Goal: Transaction & Acquisition: Purchase product/service

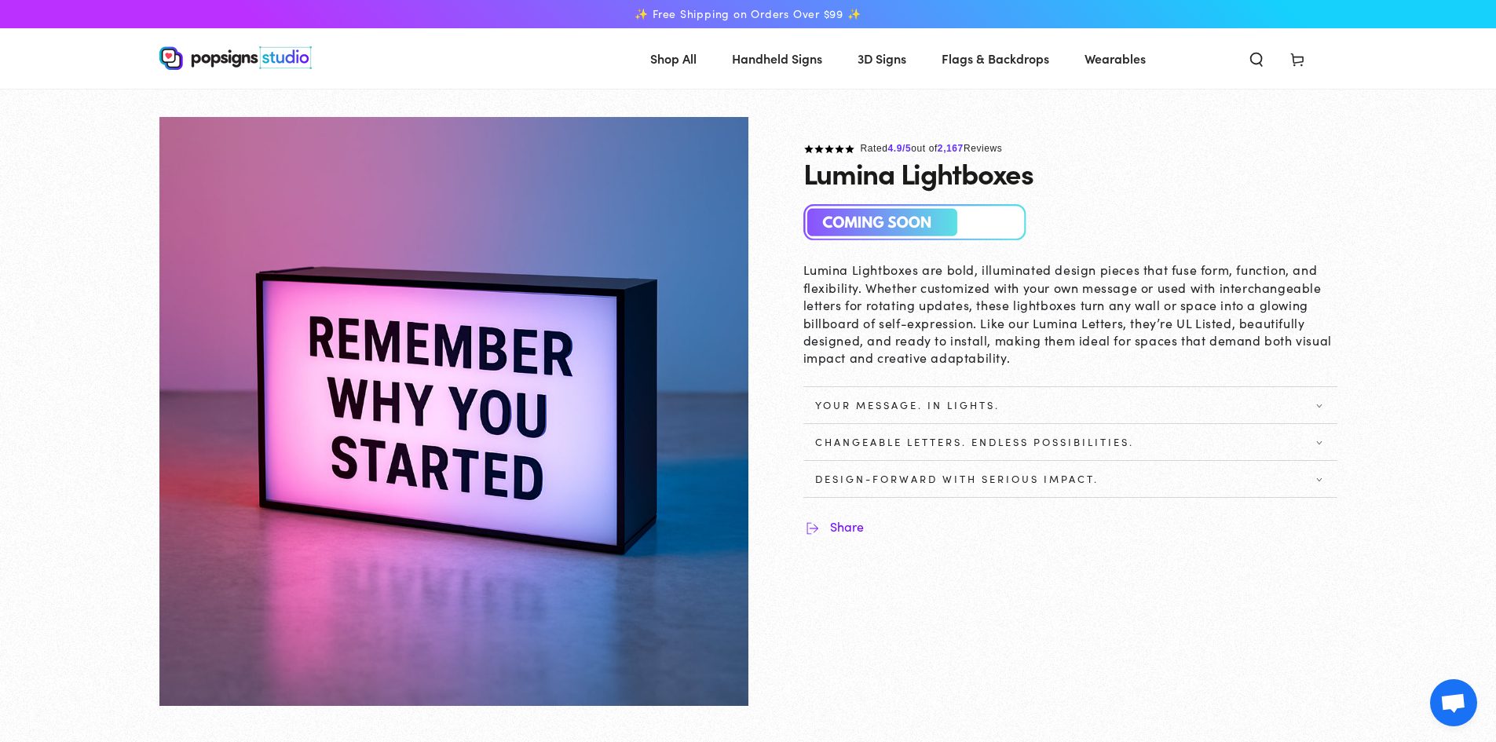
click at [998, 406] on span "Your Message. In Lights." at bounding box center [907, 405] width 185 height 13
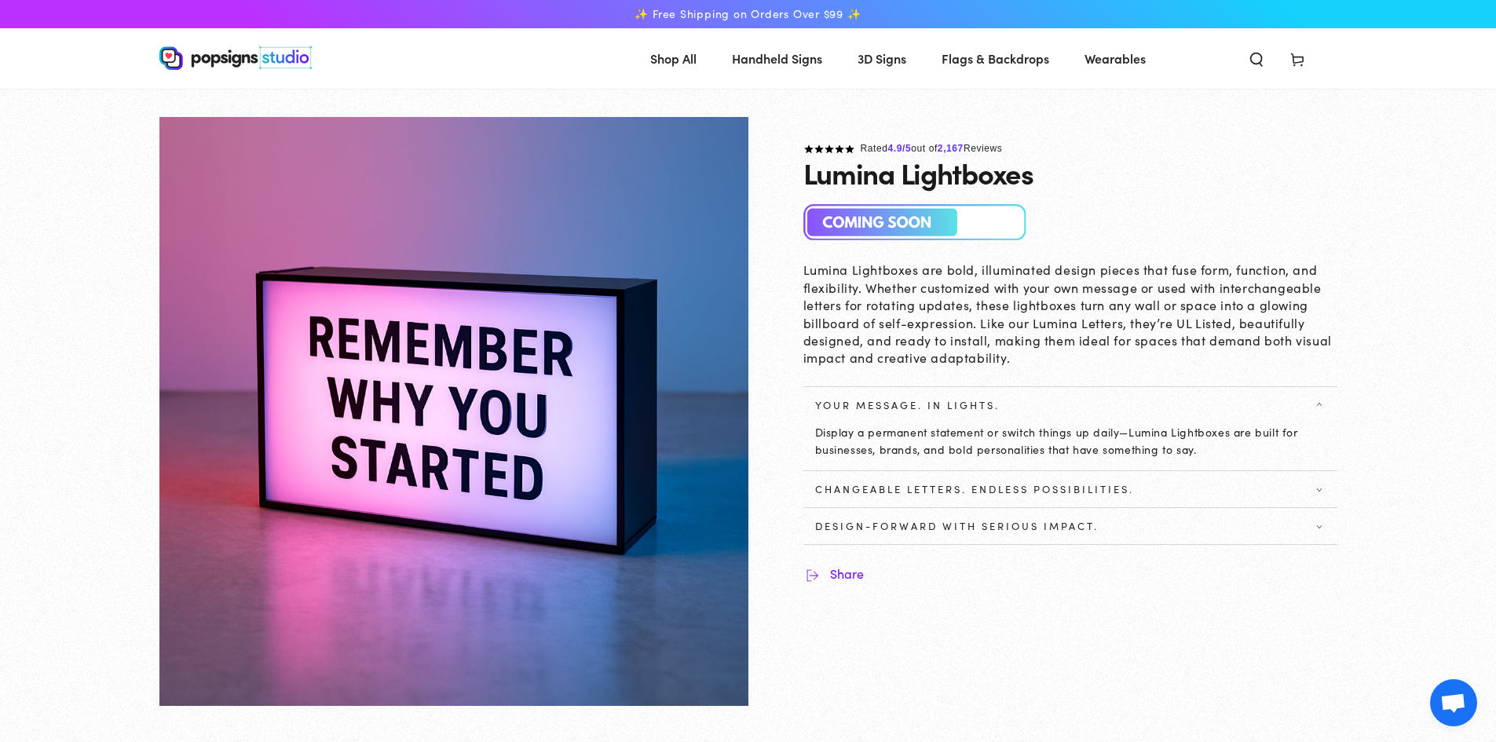
click at [979, 492] on span "Changeable Letters. Endless Possibilities." at bounding box center [974, 489] width 319 height 13
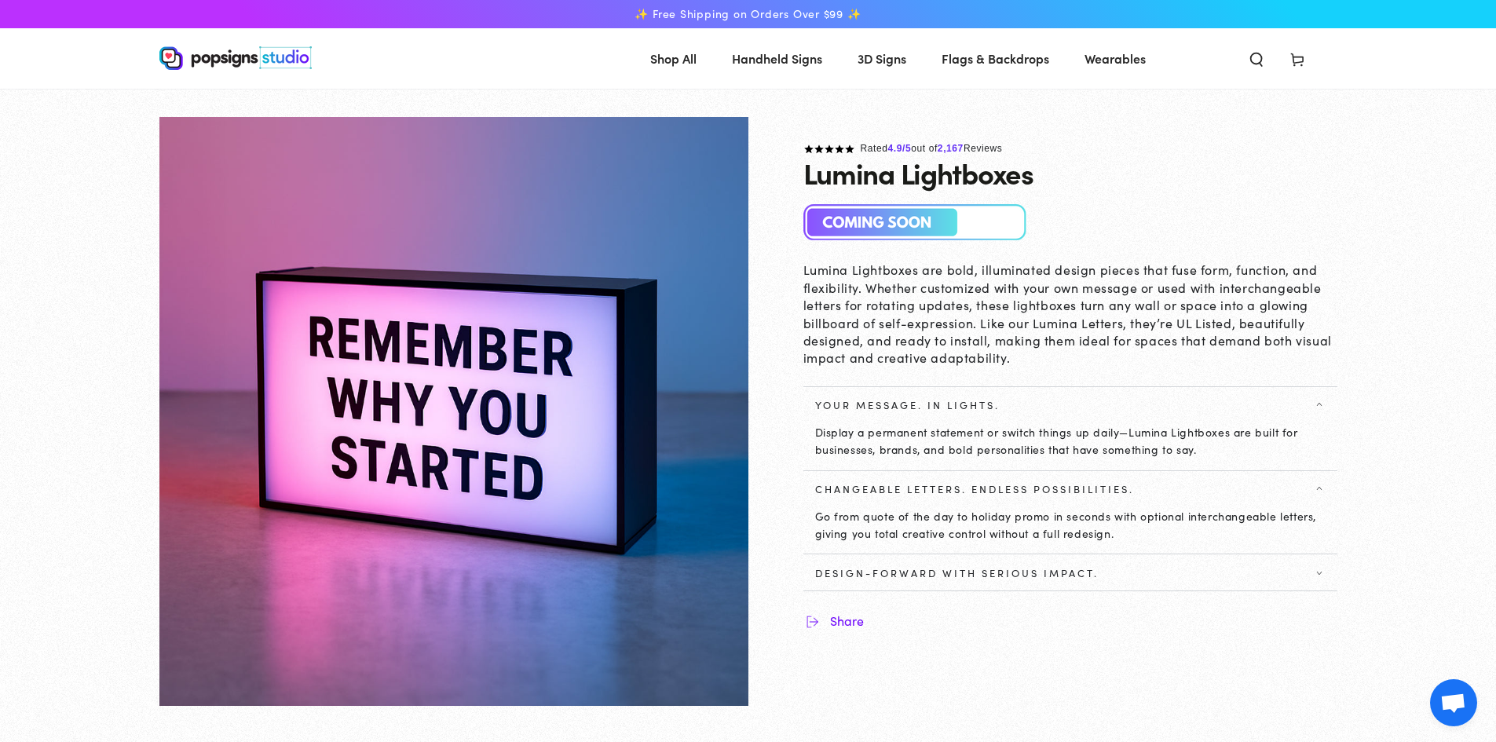
click at [889, 206] on img at bounding box center [915, 222] width 224 height 37
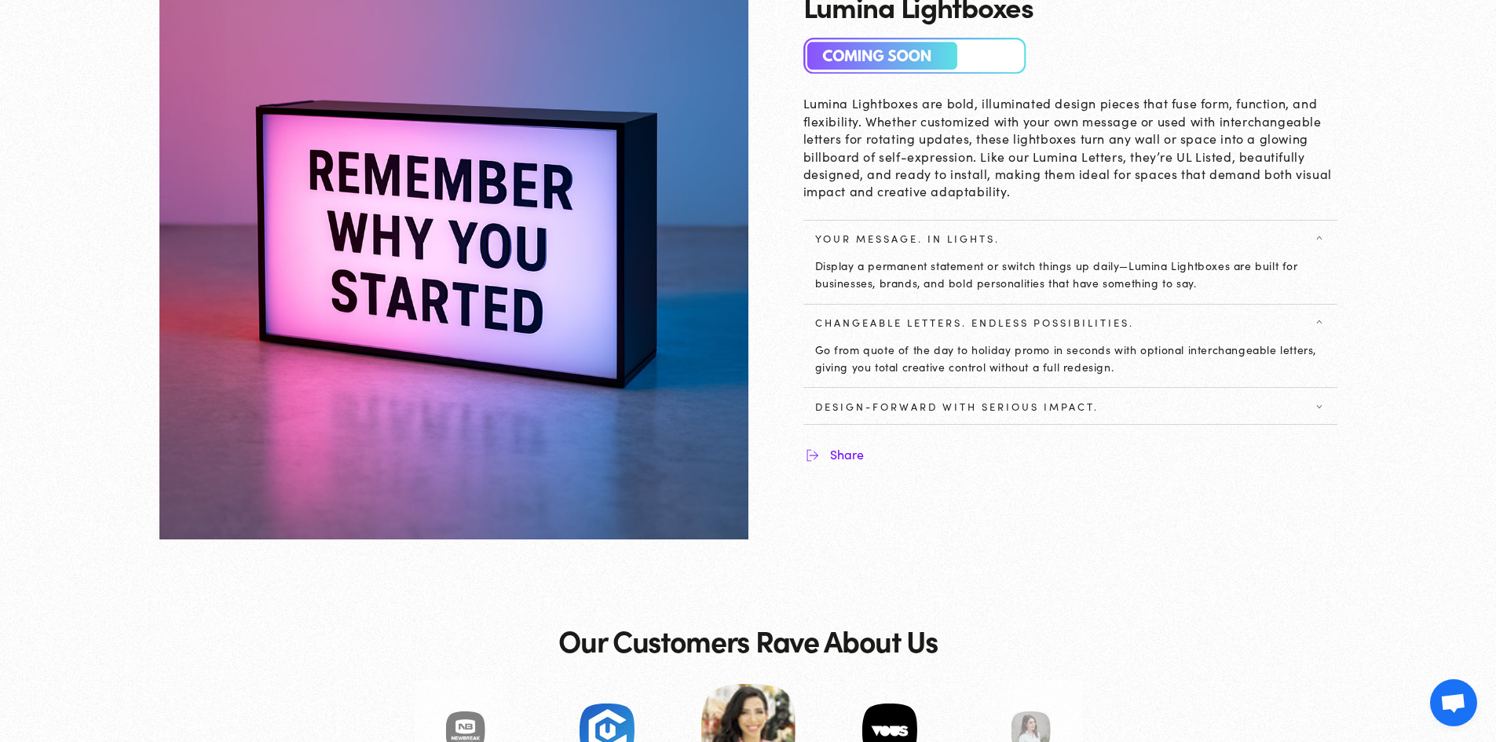
scroll to position [232, 0]
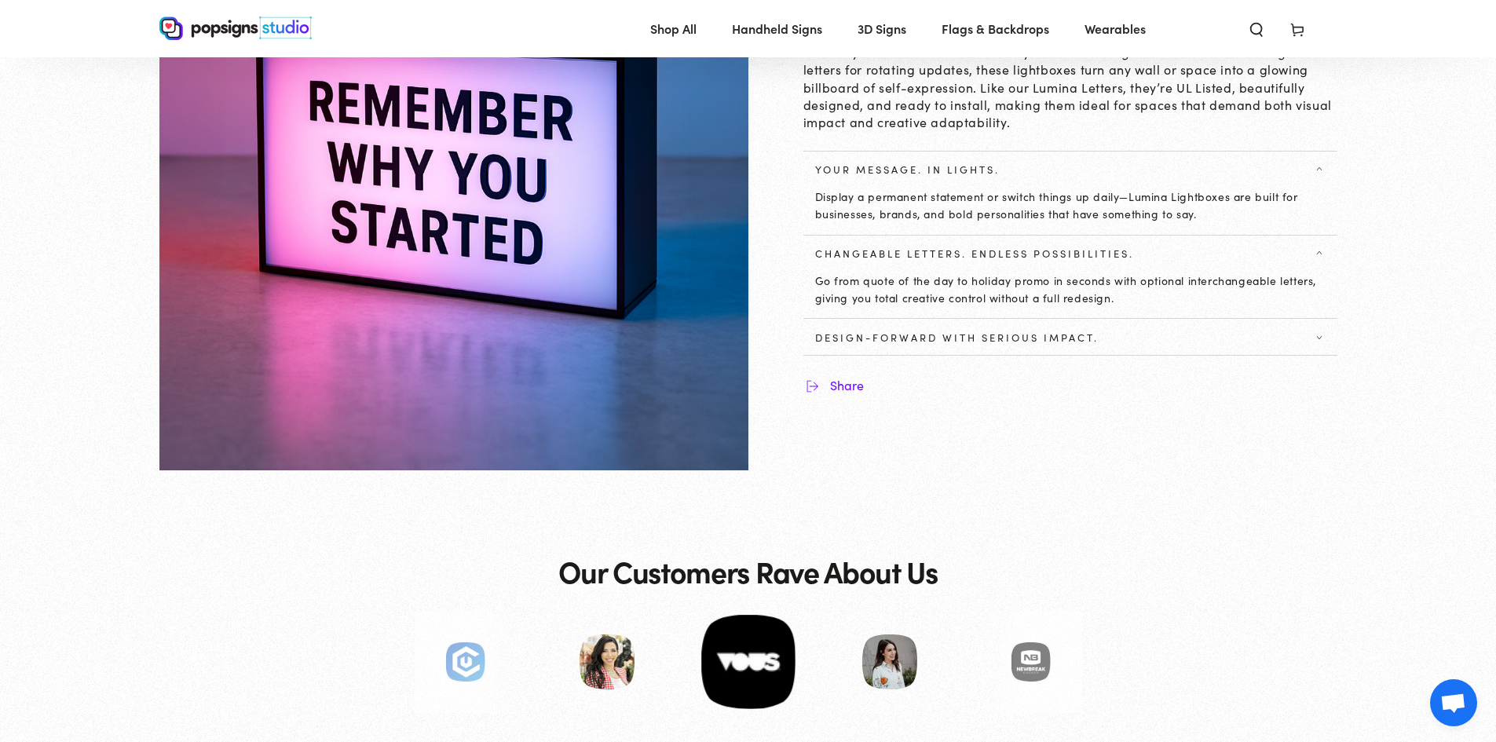
click at [892, 338] on span "Design-Forward with Serious Impact." at bounding box center [956, 337] width 283 height 13
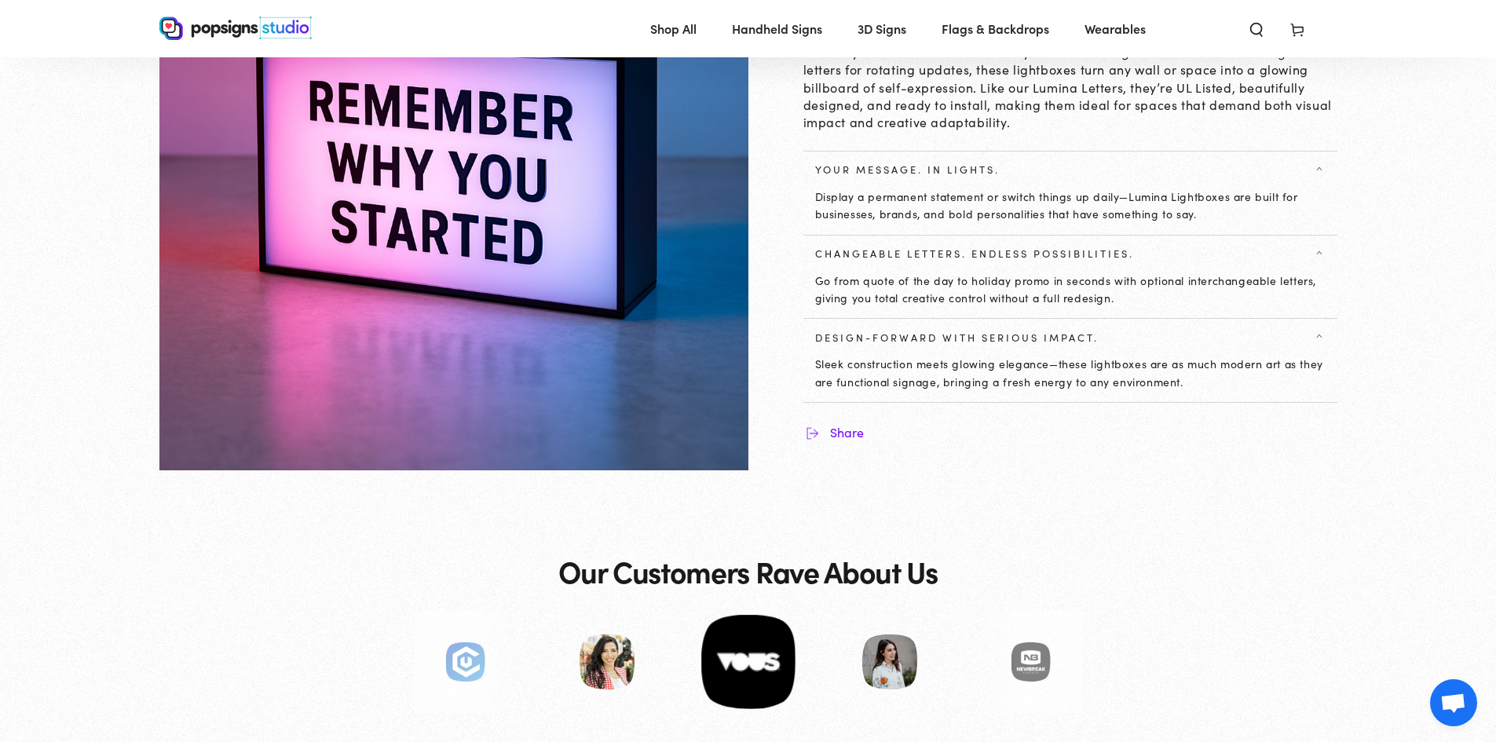
click at [894, 337] on span "Design-Forward with Serious Impact." at bounding box center [956, 337] width 283 height 13
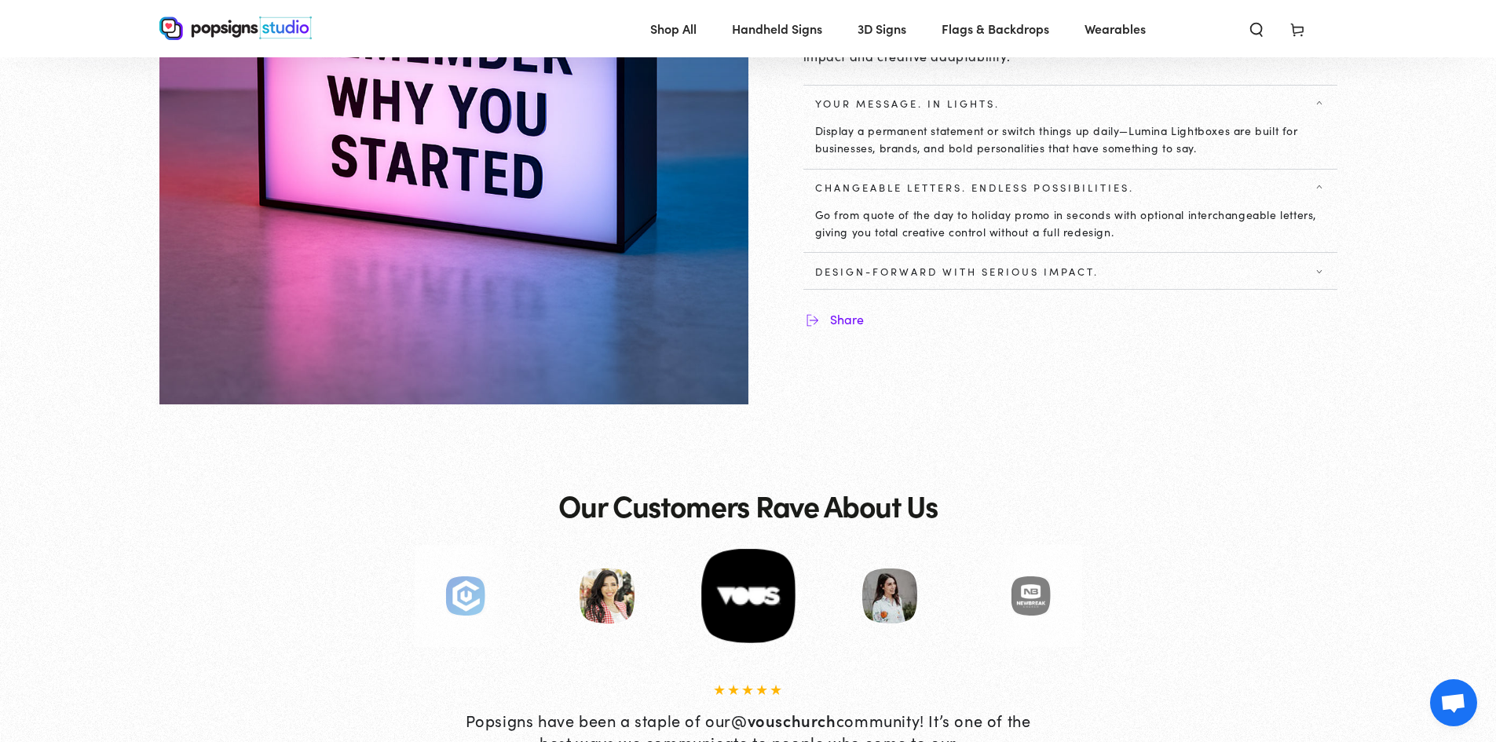
scroll to position [625, 0]
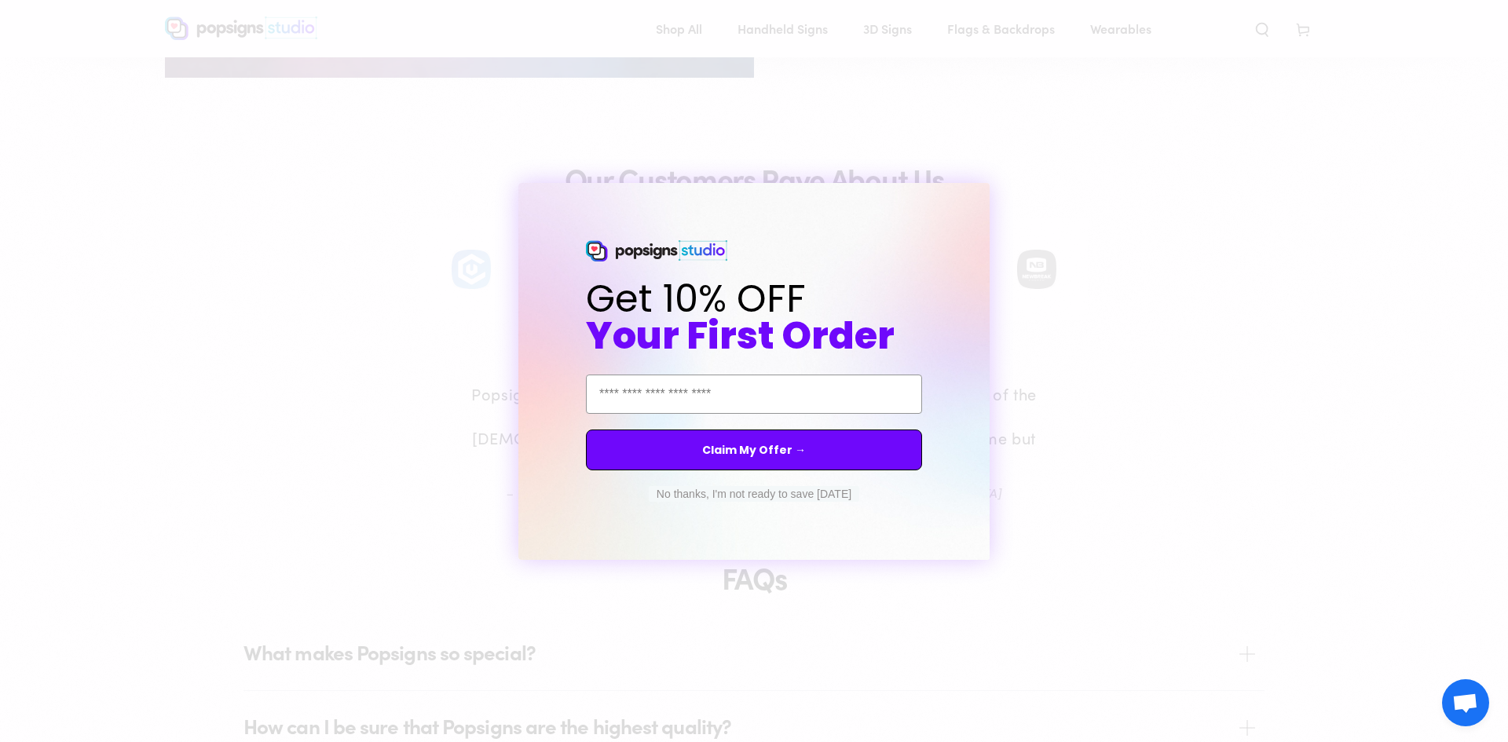
click at [865, 581] on div "Close dialog Get 10% OFF Your First Order Email Address Claim My Offer → No tha…" at bounding box center [754, 371] width 1508 height 742
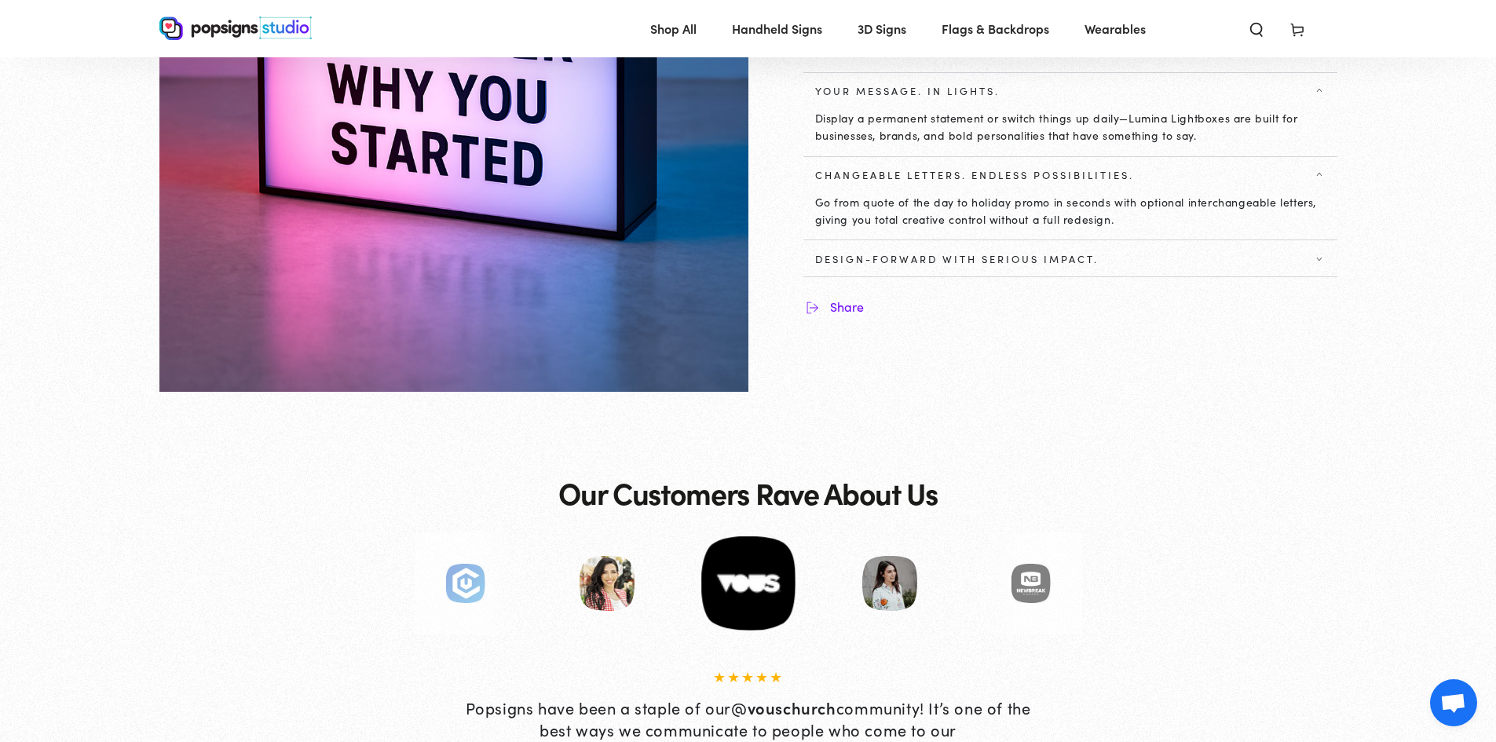
scroll to position [0, 0]
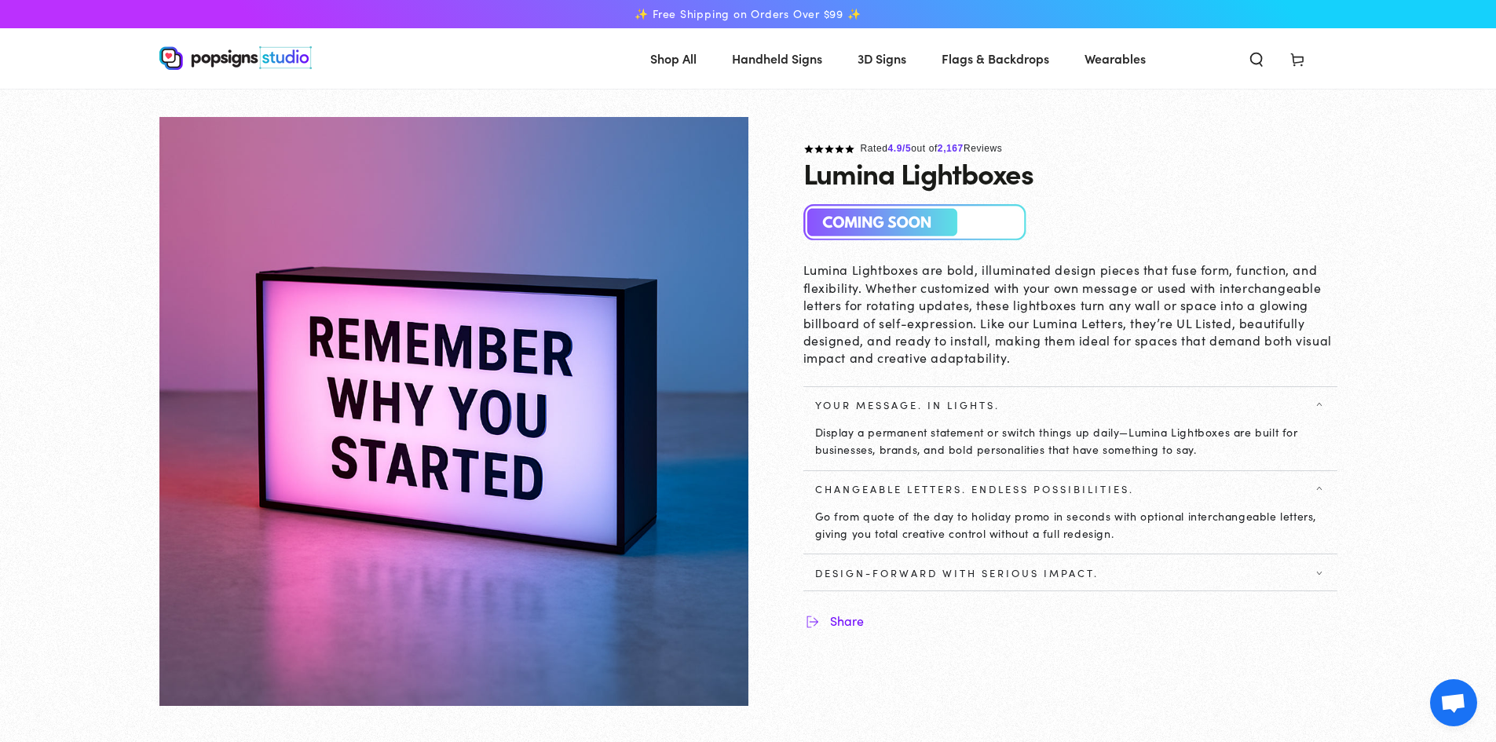
click at [1293, 426] on span "Display a permanent statement or switch things up daily—Lumina Lightboxes are b…" at bounding box center [1056, 440] width 483 height 33
click at [1318, 406] on icon at bounding box center [1319, 405] width 13 height 5
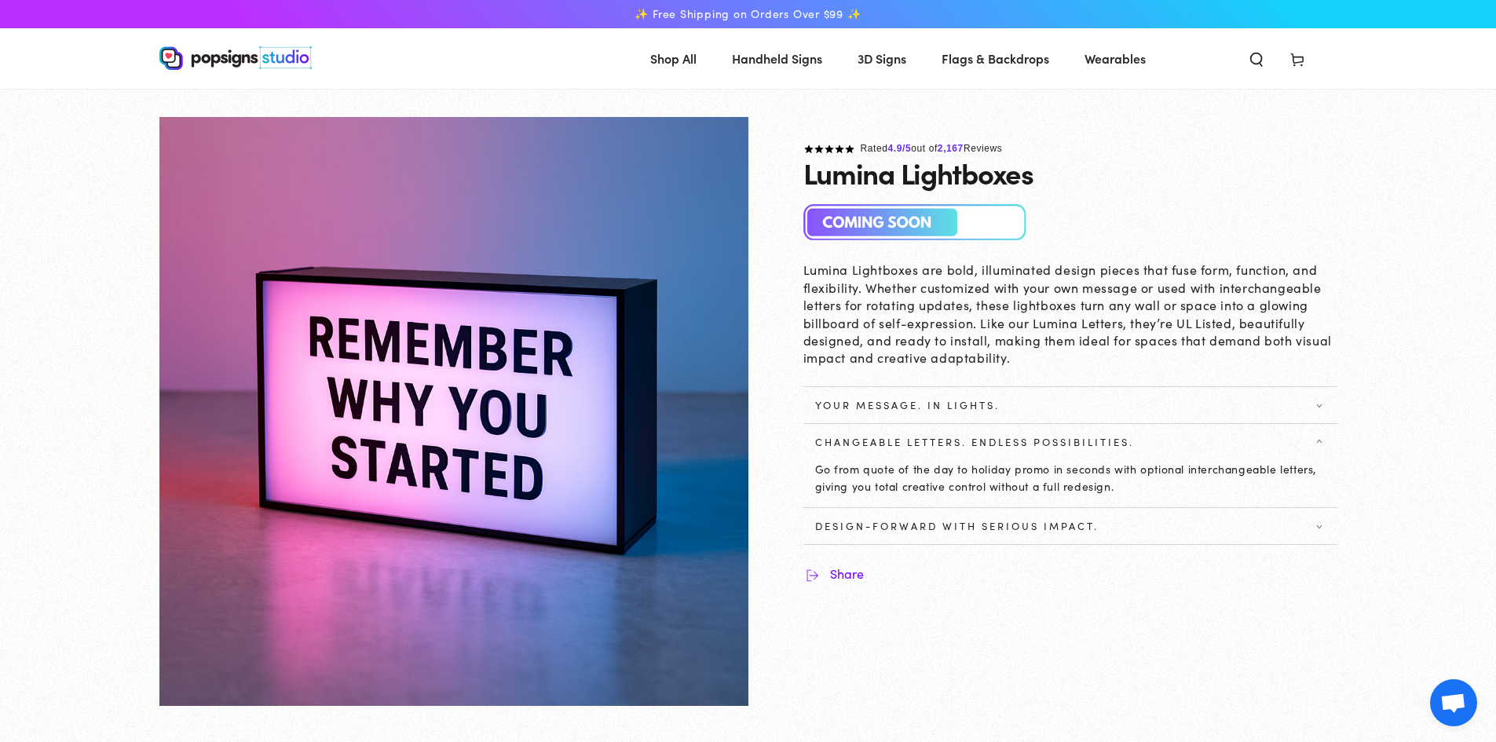
click at [1318, 406] on icon at bounding box center [1319, 405] width 13 height 5
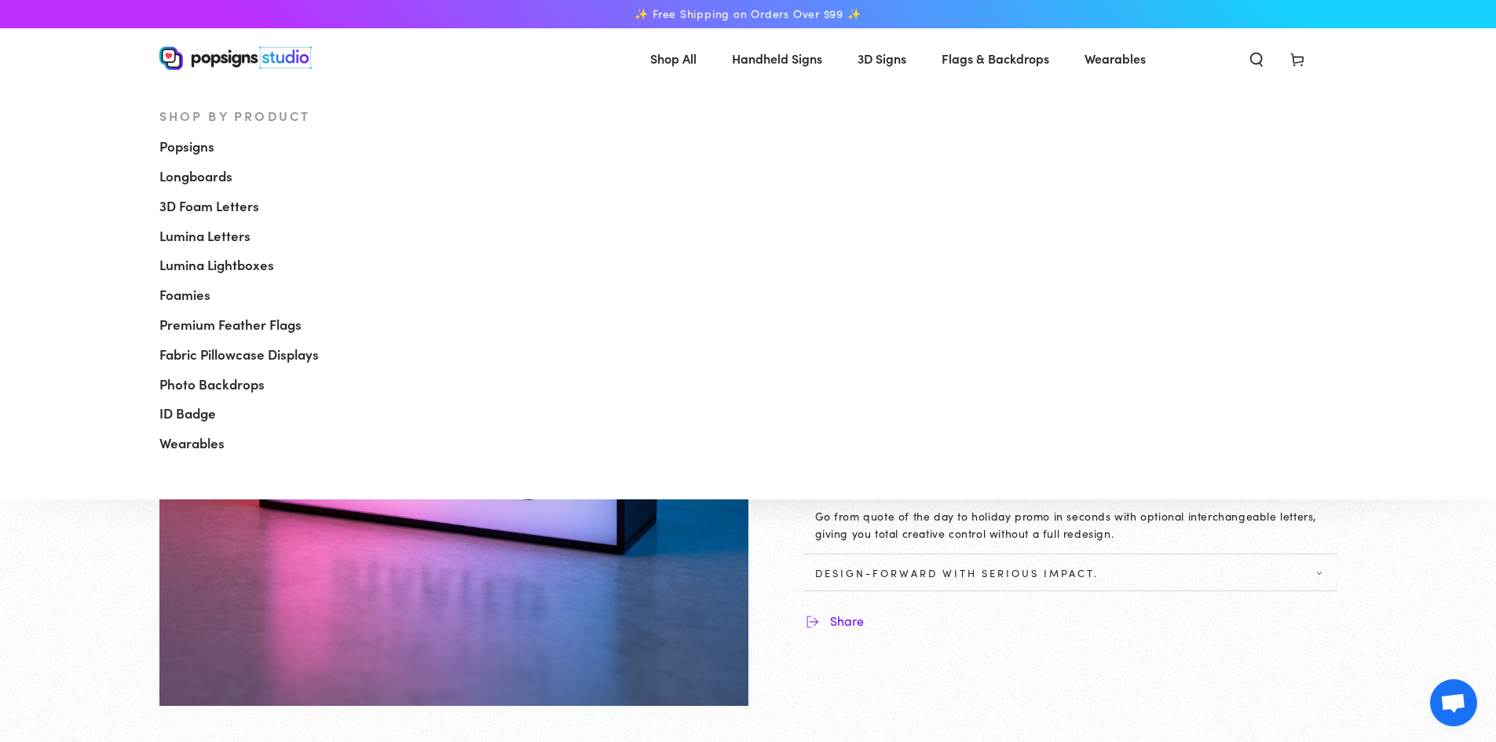
click at [667, 57] on span "Shop All" at bounding box center [673, 58] width 46 height 23
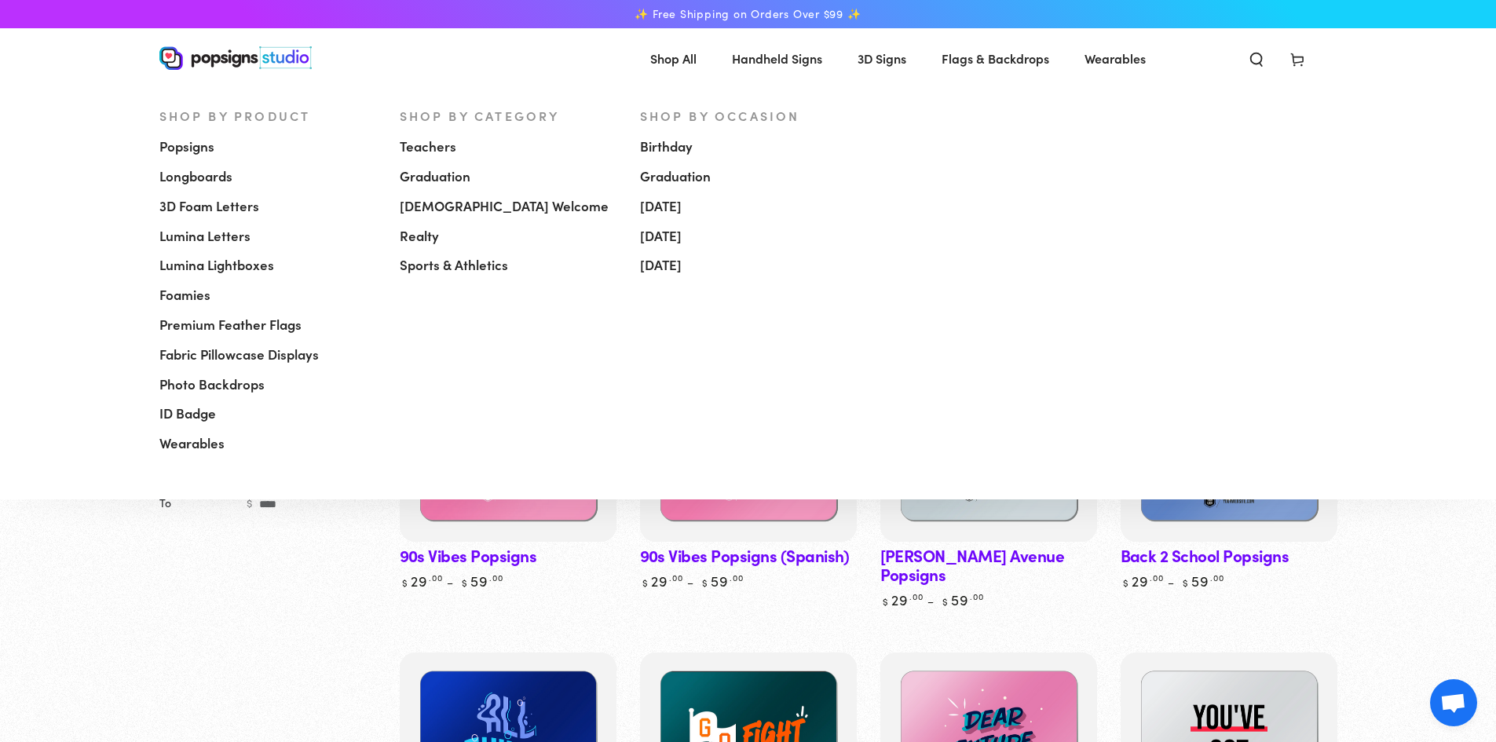
click at [232, 265] on span "Lumina Lightboxes" at bounding box center [216, 265] width 115 height 19
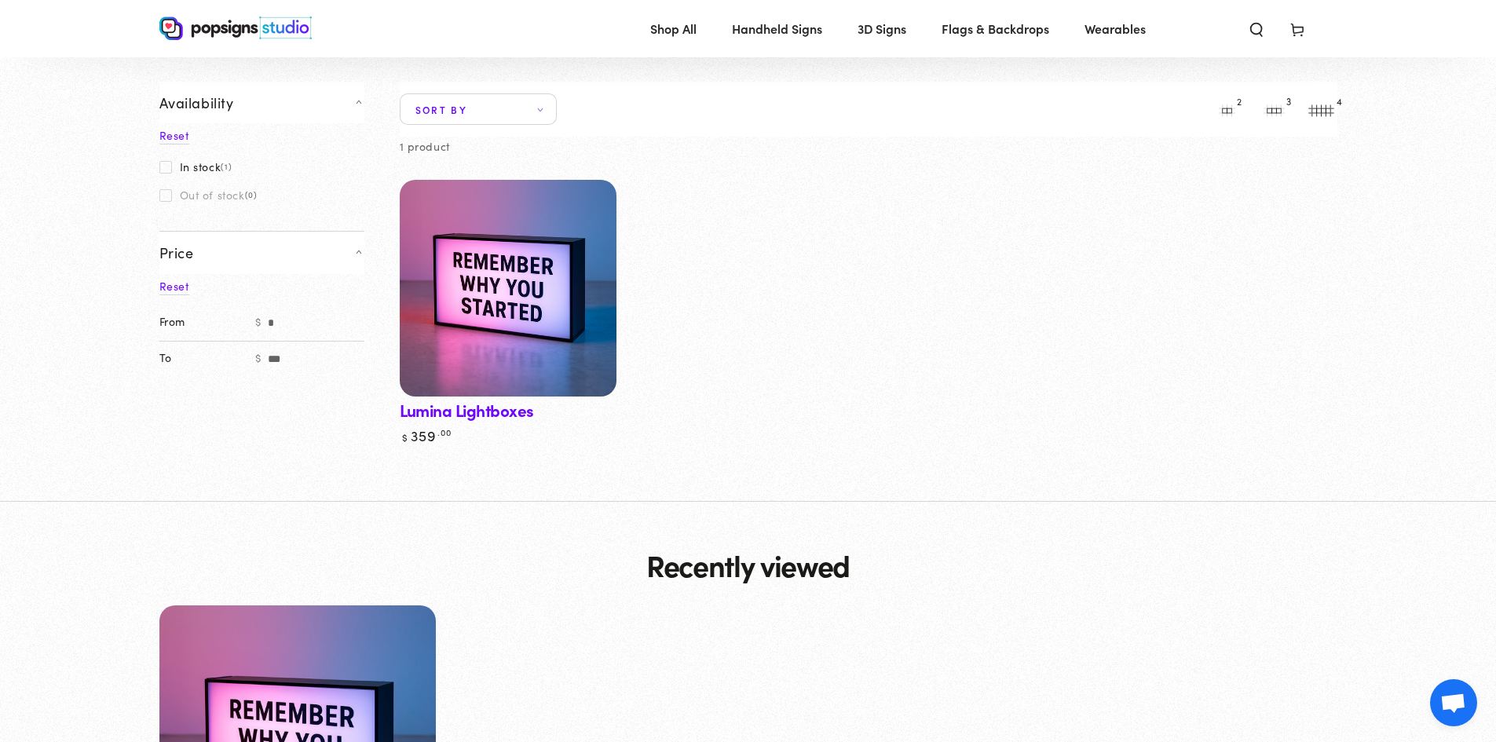
scroll to position [79, 0]
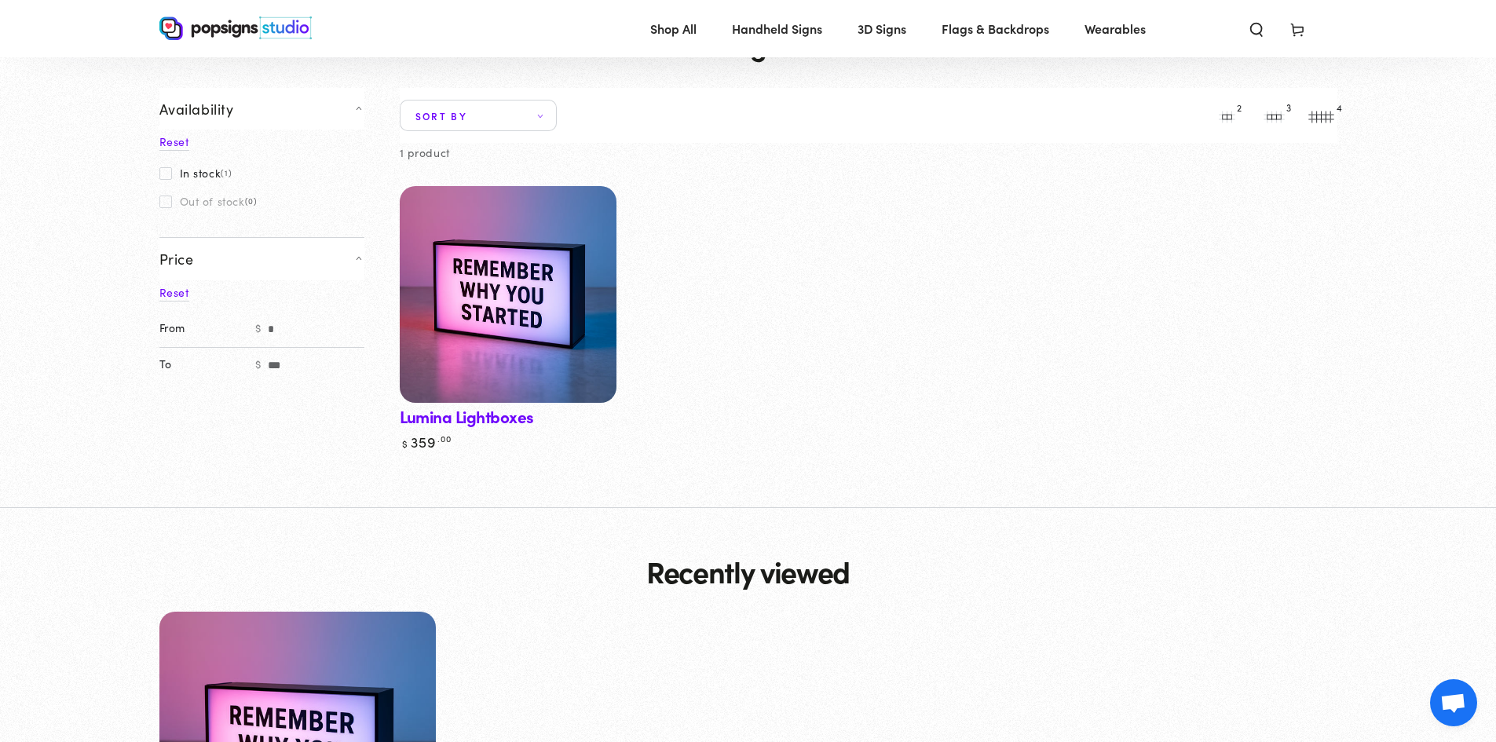
click at [498, 237] on img at bounding box center [507, 294] width 223 height 223
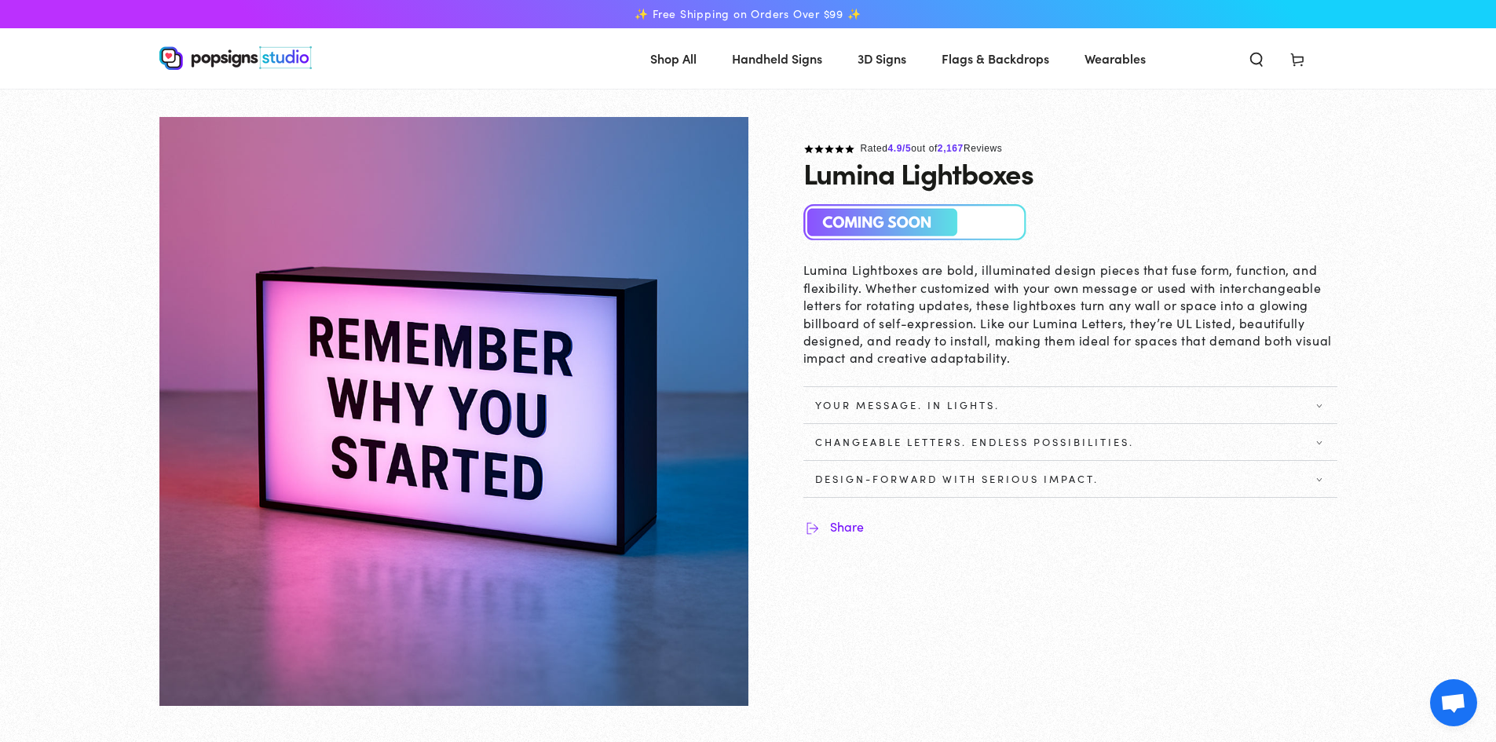
click at [920, 226] on img at bounding box center [915, 222] width 224 height 37
